Goal: Task Accomplishment & Management: Manage account settings

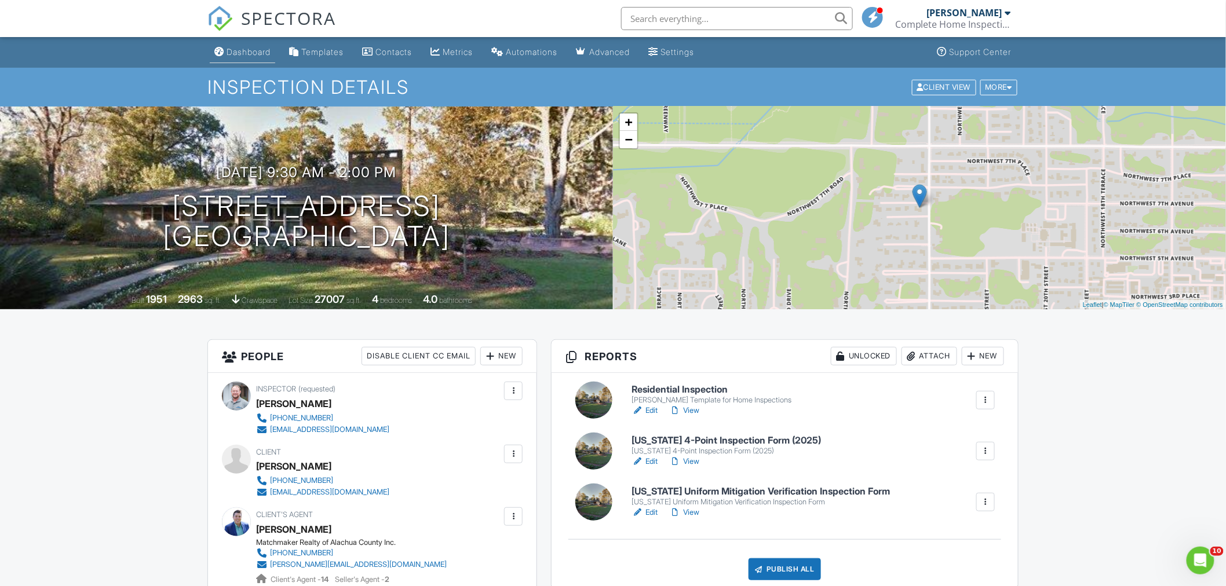
click at [241, 50] on div "Dashboard" at bounding box center [248, 52] width 44 height 10
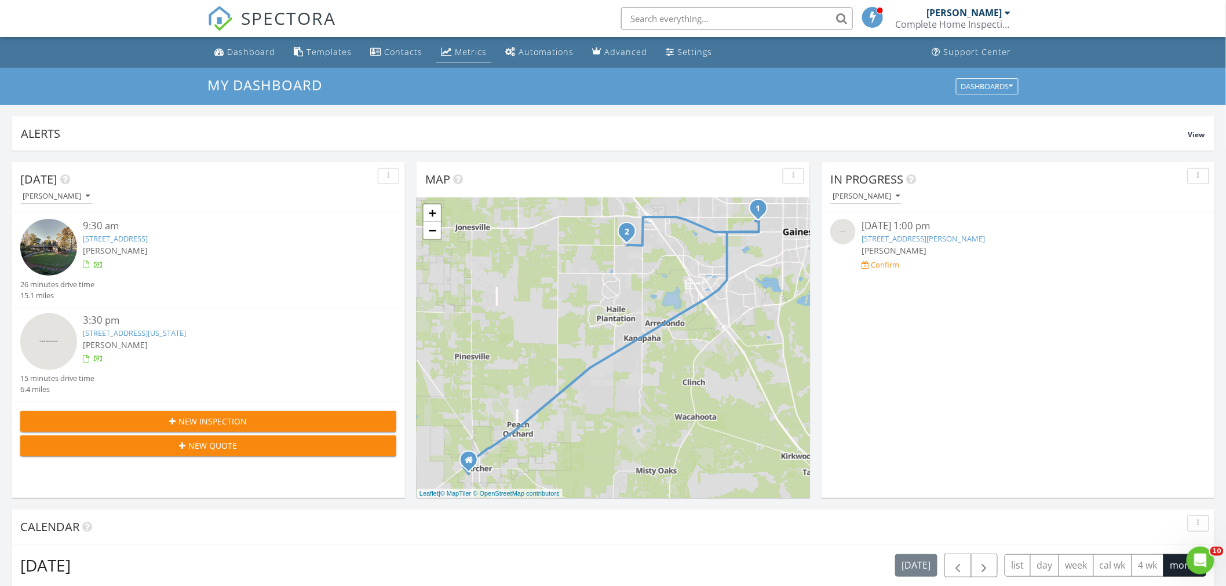
click at [458, 51] on div "Metrics" at bounding box center [471, 51] width 32 height 11
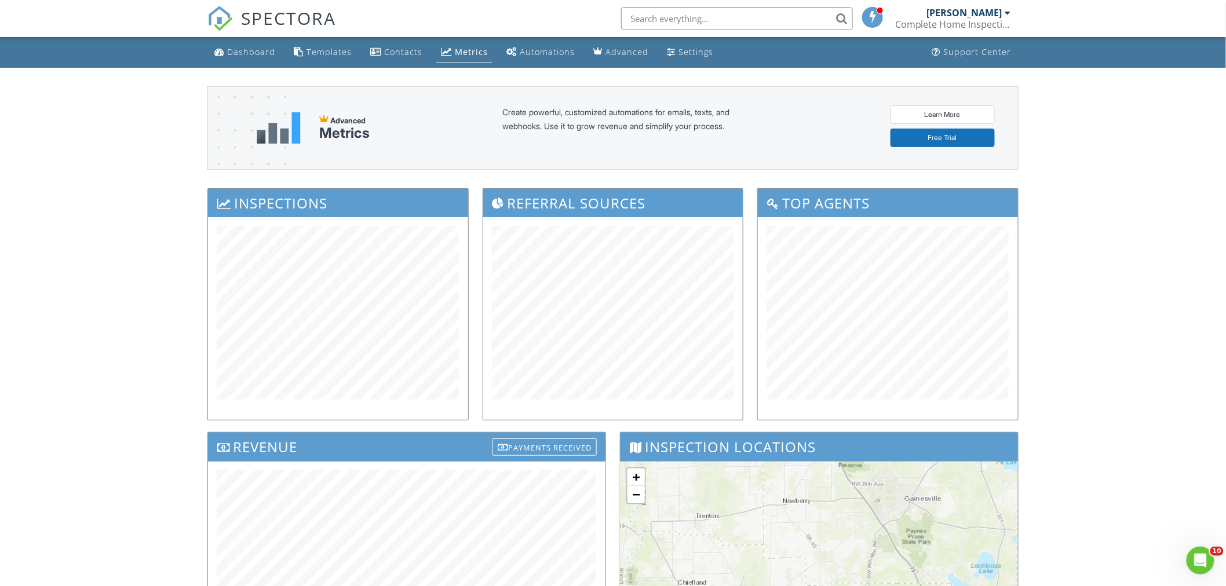
scroll to position [129, 0]
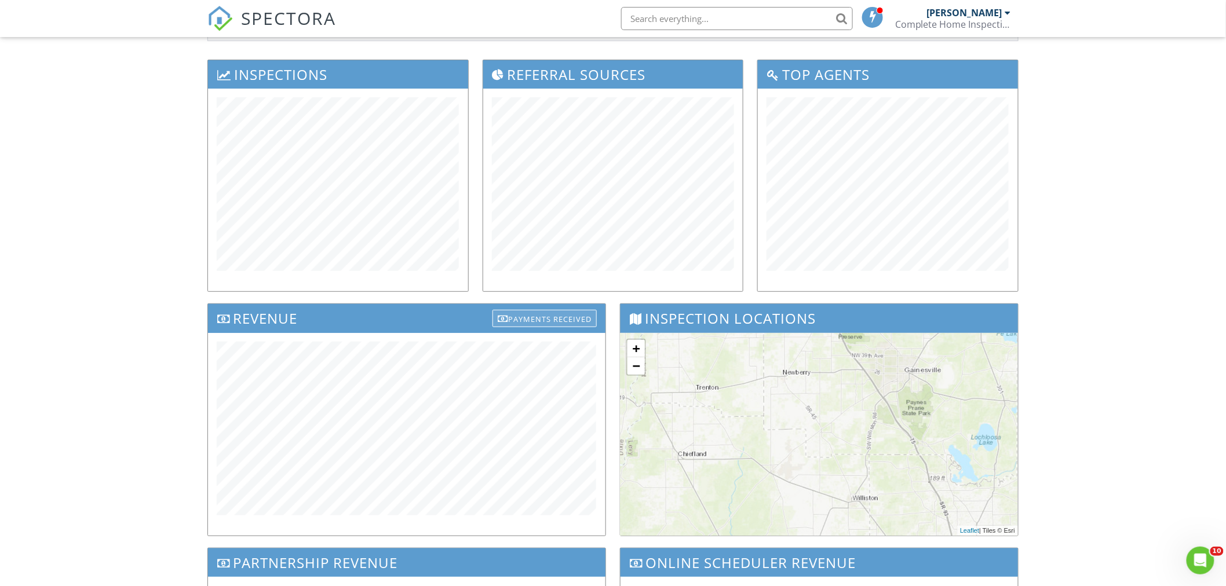
click at [557, 321] on div "Payments Received" at bounding box center [544, 318] width 104 height 17
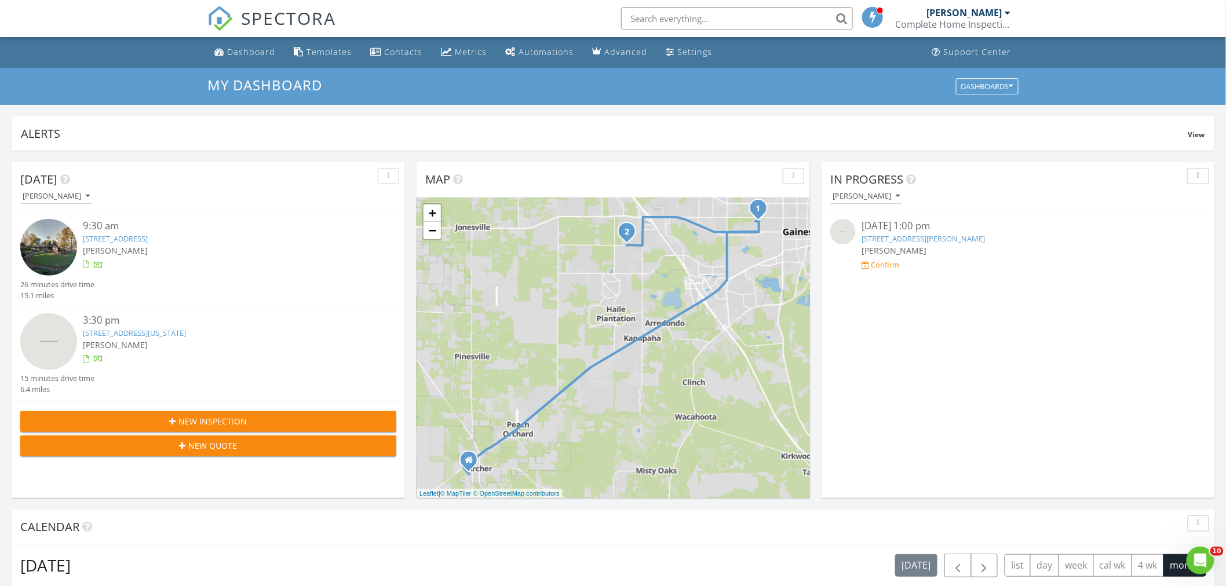
click at [973, 17] on div "[PERSON_NAME]" at bounding box center [964, 13] width 75 height 12
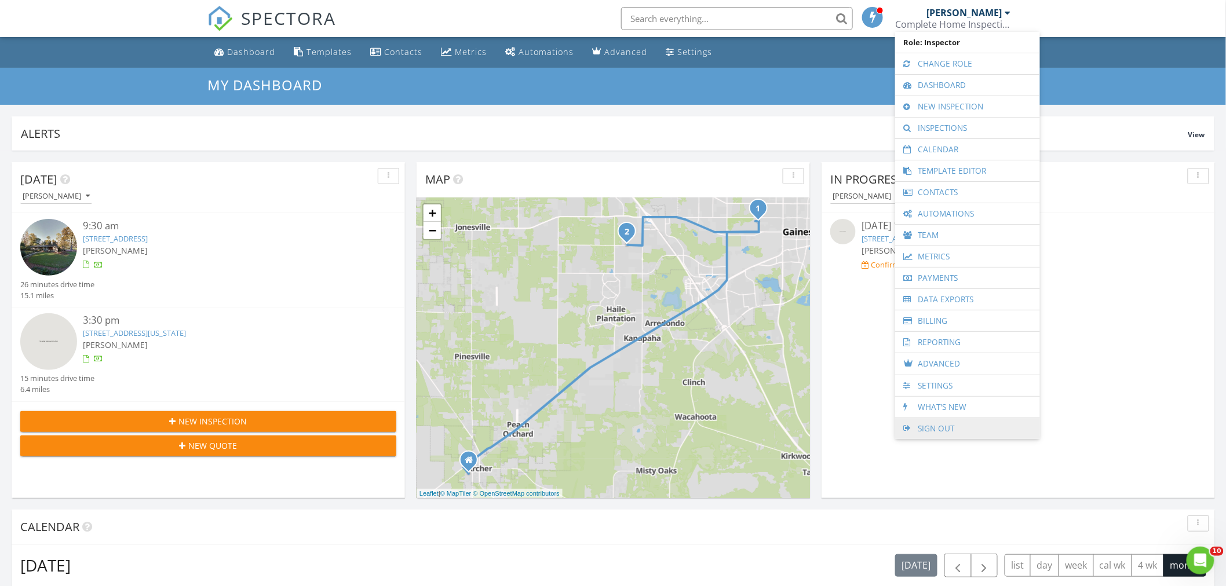
click at [943, 432] on link "Sign Out" at bounding box center [967, 428] width 133 height 21
